Goal: Check status: Check status

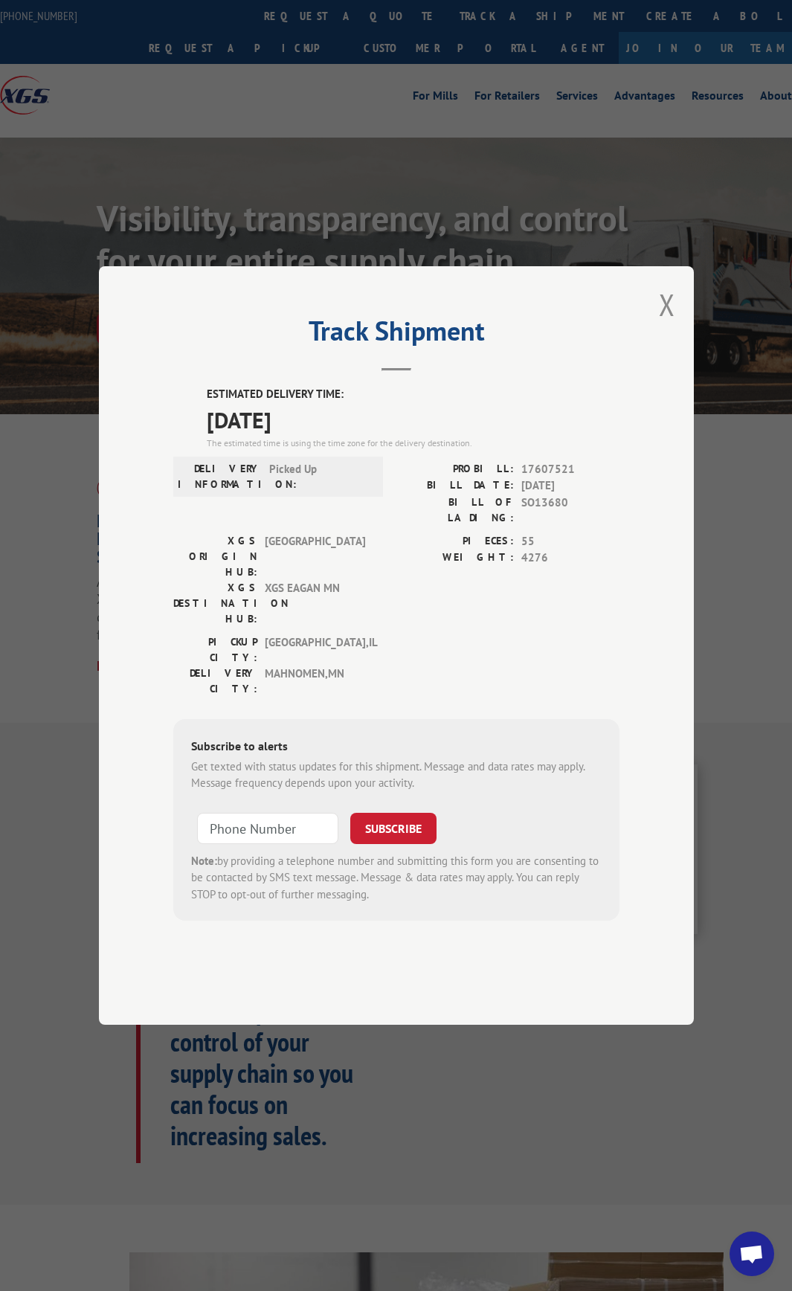
click at [542, 719] on div "Subscribe to alerts Get texted with status updates for this shipment. Message a…" at bounding box center [396, 820] width 446 height 202
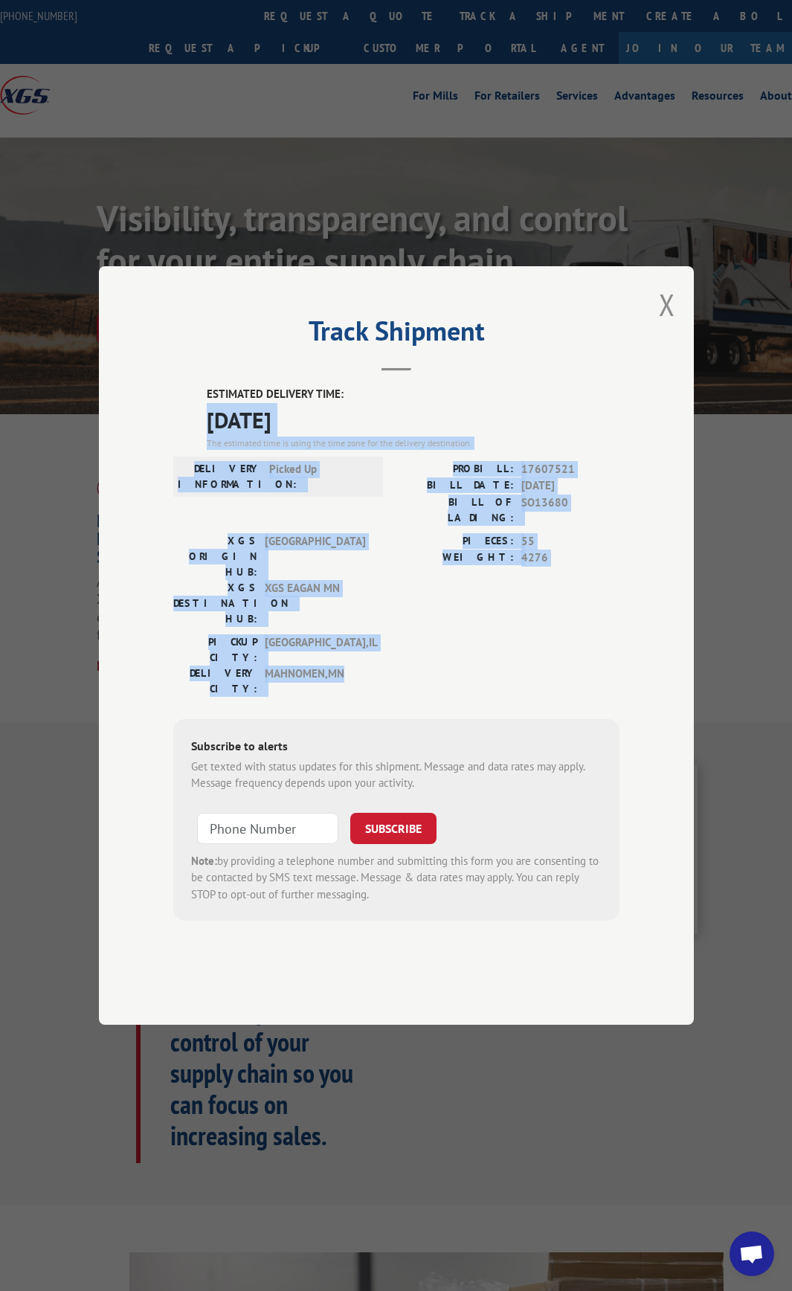
drag, startPoint x: 364, startPoint y: 652, endPoint x: 200, endPoint y: 454, distance: 257.2
click at [200, 454] on div "ESTIMATED DELIVERY TIME: [DATE] The estimated time is using the time zone for t…" at bounding box center [396, 653] width 446 height 535
click at [374, 646] on div "[GEOGRAPHIC_DATA]: [GEOGRAPHIC_DATA] , [GEOGRAPHIC_DATA] [GEOGRAPHIC_DATA]: [GE…" at bounding box center [396, 669] width 446 height 70
drag, startPoint x: 330, startPoint y: 605, endPoint x: 190, endPoint y: 438, distance: 218.5
click at [190, 438] on div "ESTIMATED DELIVERY TIME: [DATE] The estimated time is using the time zone for t…" at bounding box center [396, 653] width 446 height 535
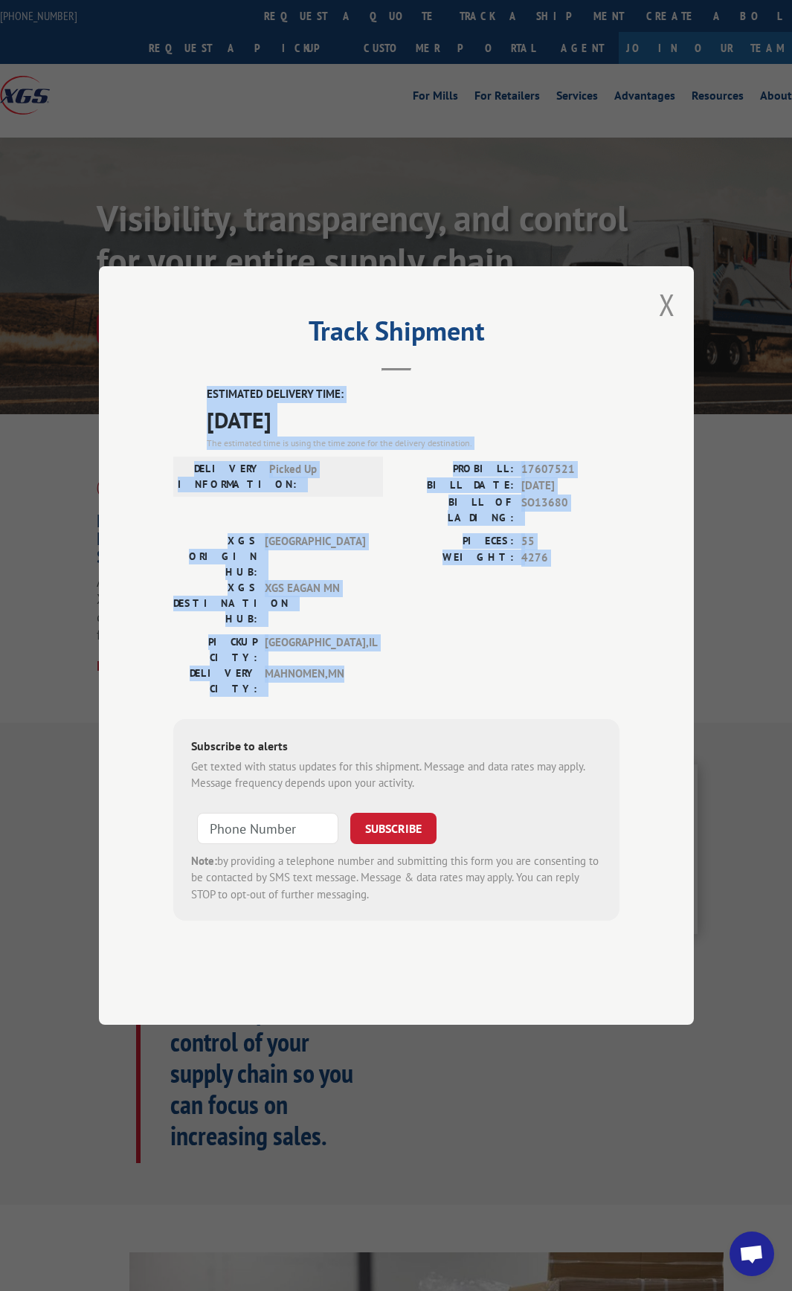
click at [233, 403] on label "ESTIMATED DELIVERY TIME:" at bounding box center [413, 394] width 413 height 17
drag, startPoint x: 206, startPoint y: 433, endPoint x: 364, endPoint y: 640, distance: 260.5
click at [364, 640] on div "ESTIMATED DELIVERY TIME: [DATE] The estimated time is using the time zone for t…" at bounding box center [396, 653] width 446 height 535
click at [364, 665] on span "MAHNOMEN , [GEOGRAPHIC_DATA]" at bounding box center [315, 680] width 100 height 31
drag, startPoint x: 360, startPoint y: 650, endPoint x: 198, endPoint y: 439, distance: 265.6
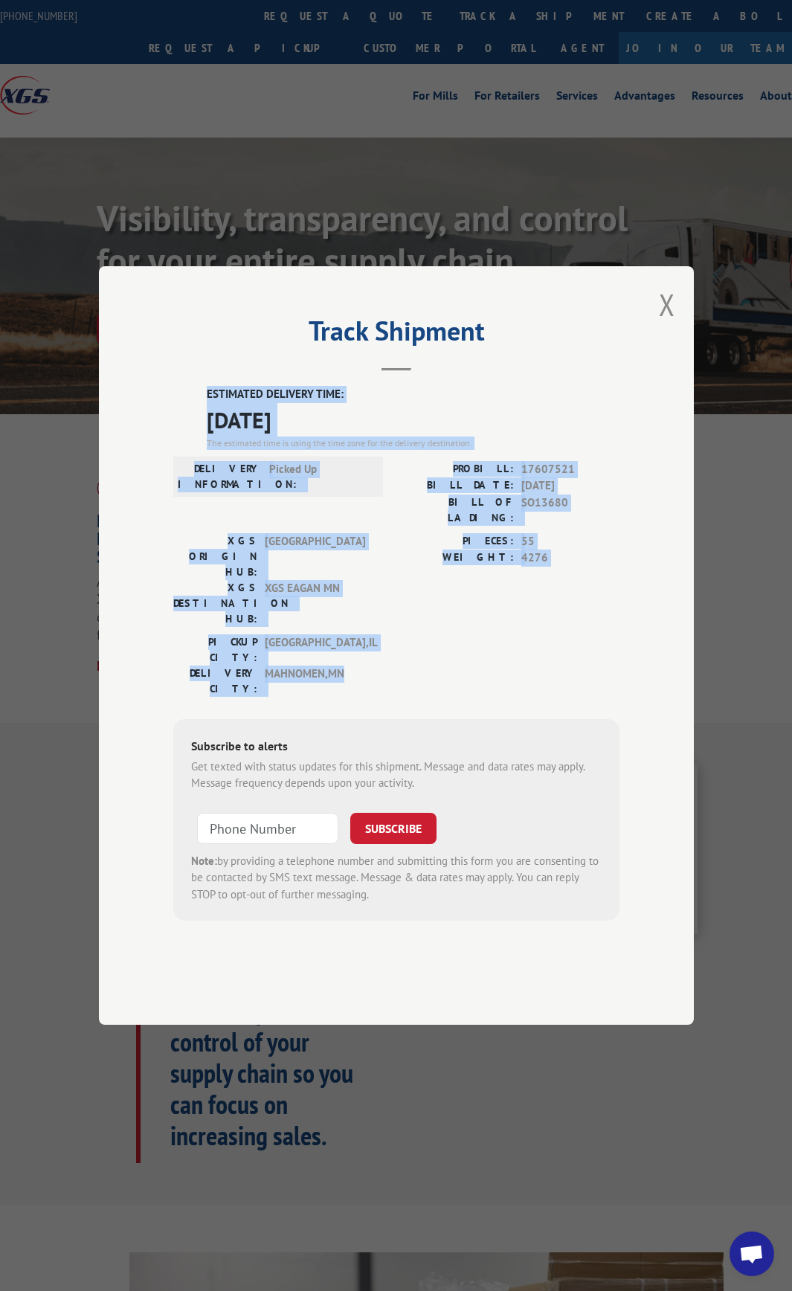
click at [198, 439] on div "ESTIMATED DELIVERY TIME: [DATE] The estimated time is using the time zone for t…" at bounding box center [396, 653] width 446 height 535
click at [199, 433] on div "ESTIMATED DELIVERY TIME: [DATE] The estimated time is using the time zone for t…" at bounding box center [396, 653] width 446 height 535
drag, startPoint x: 209, startPoint y: 433, endPoint x: 384, endPoint y: 648, distance: 277.4
click at [384, 648] on div "ESTIMATED DELIVERY TIME: [DATE] The estimated time is using the time zone for t…" at bounding box center [396, 653] width 446 height 535
click at [384, 648] on div "[GEOGRAPHIC_DATA]: [GEOGRAPHIC_DATA] , [GEOGRAPHIC_DATA] [GEOGRAPHIC_DATA]: [GE…" at bounding box center [396, 669] width 446 height 70
